Goal: Learn about a topic

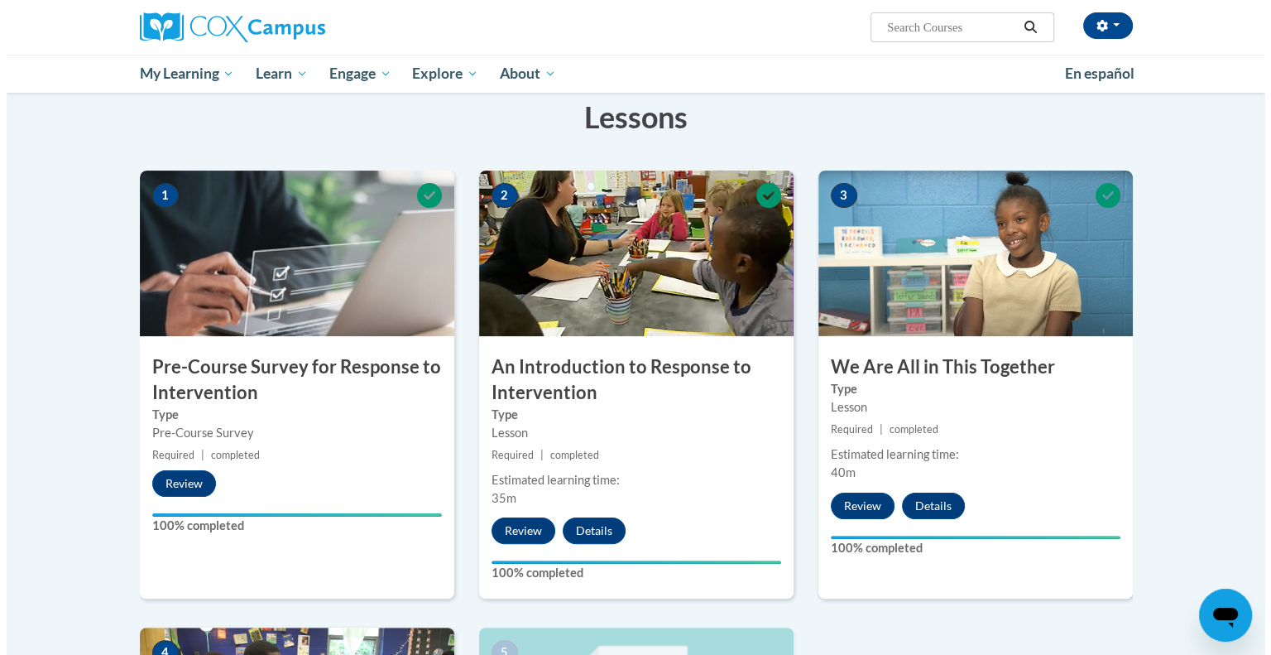
scroll to position [626, 0]
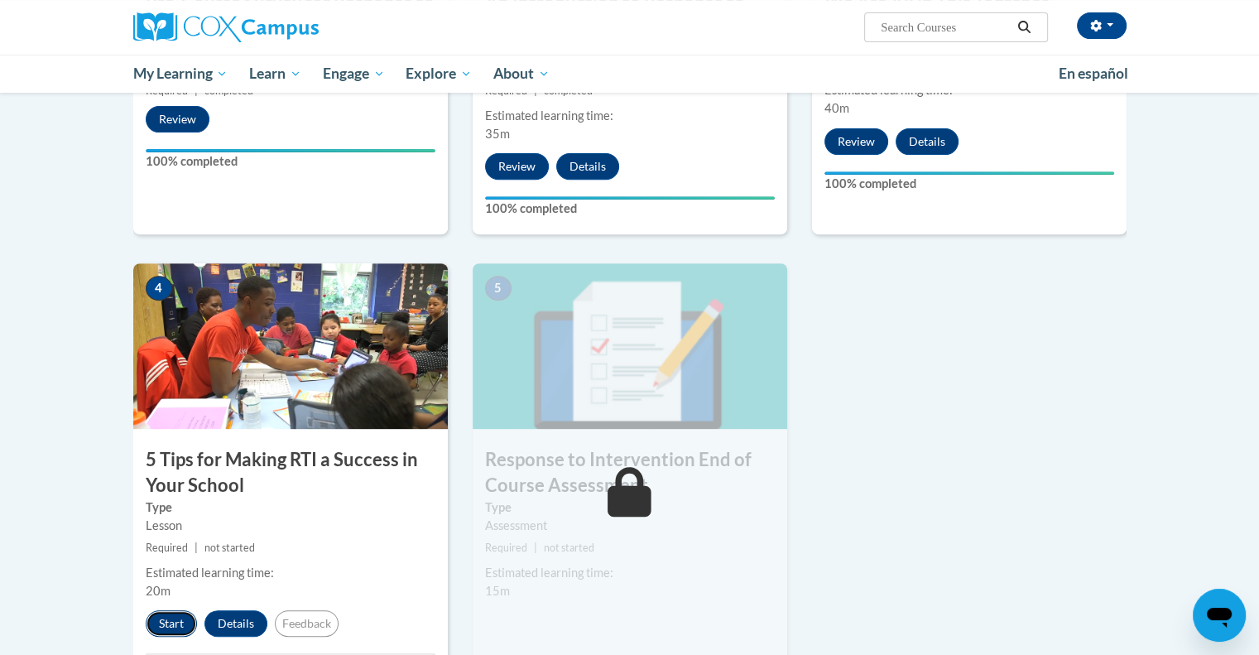
click at [168, 617] on button "Start" at bounding box center [171, 623] width 51 height 26
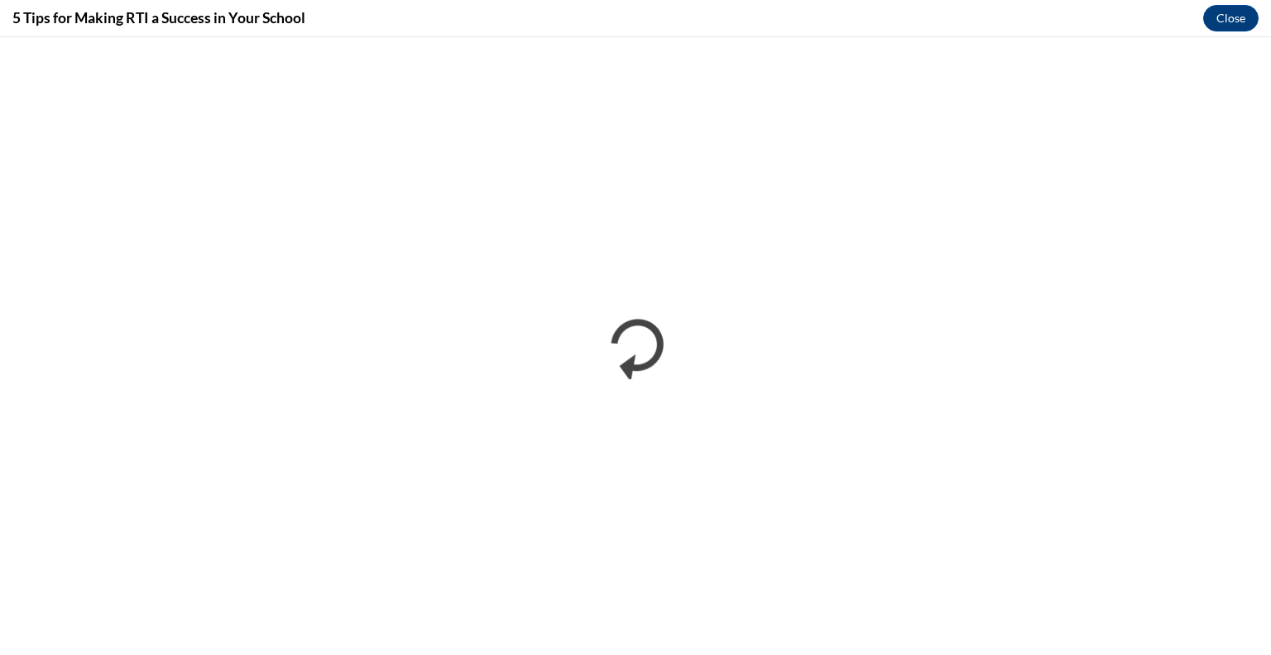
scroll to position [0, 0]
